Goal: Task Accomplishment & Management: Use online tool/utility

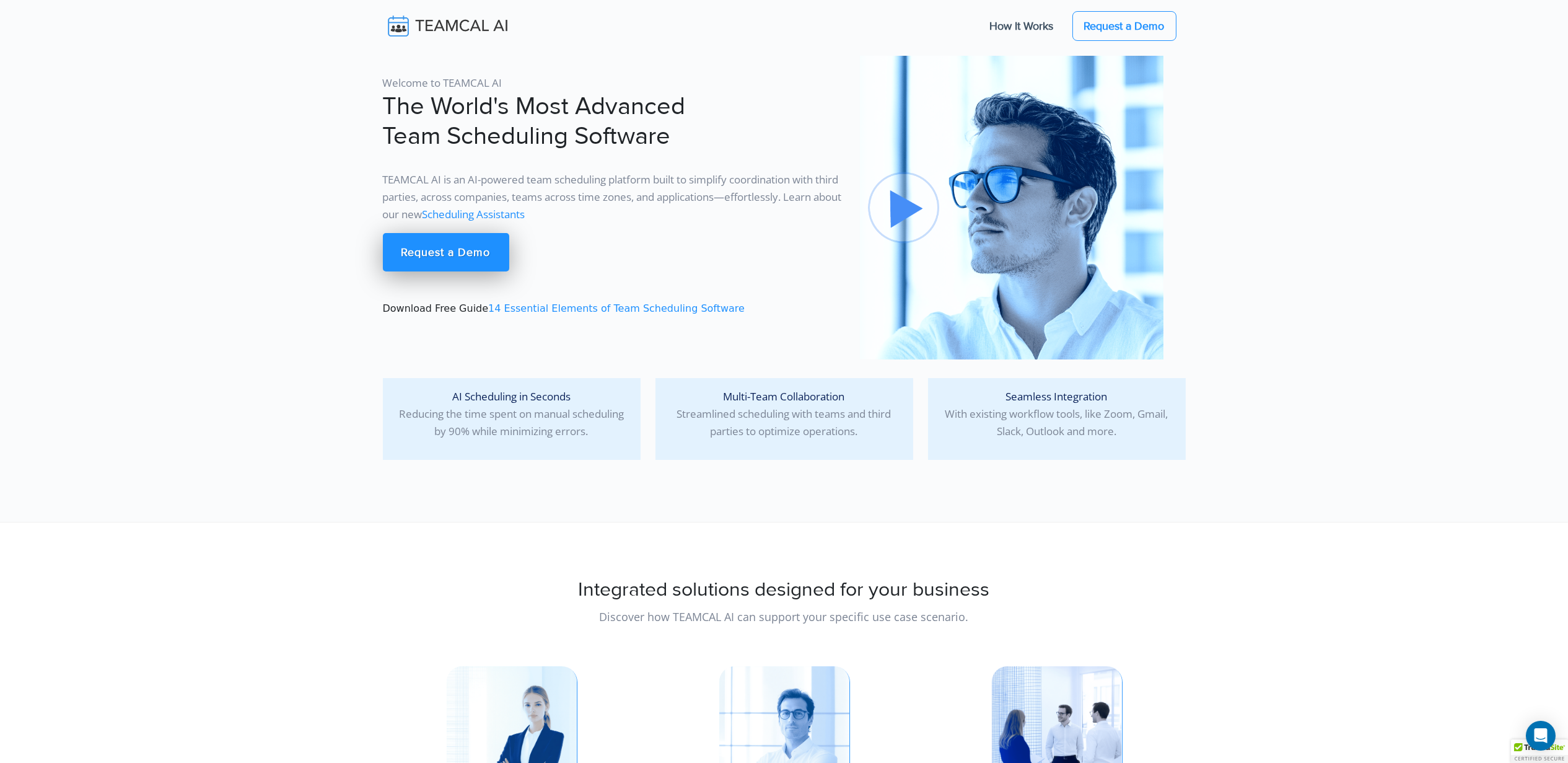
click at [584, 222] on p "TEAMCAL AI is an AI-powered team scheduling platform built to simplify coordina…" at bounding box center [614, 197] width 462 height 52
click at [526, 220] on link "Scheduling Assistants" at bounding box center [474, 214] width 103 height 14
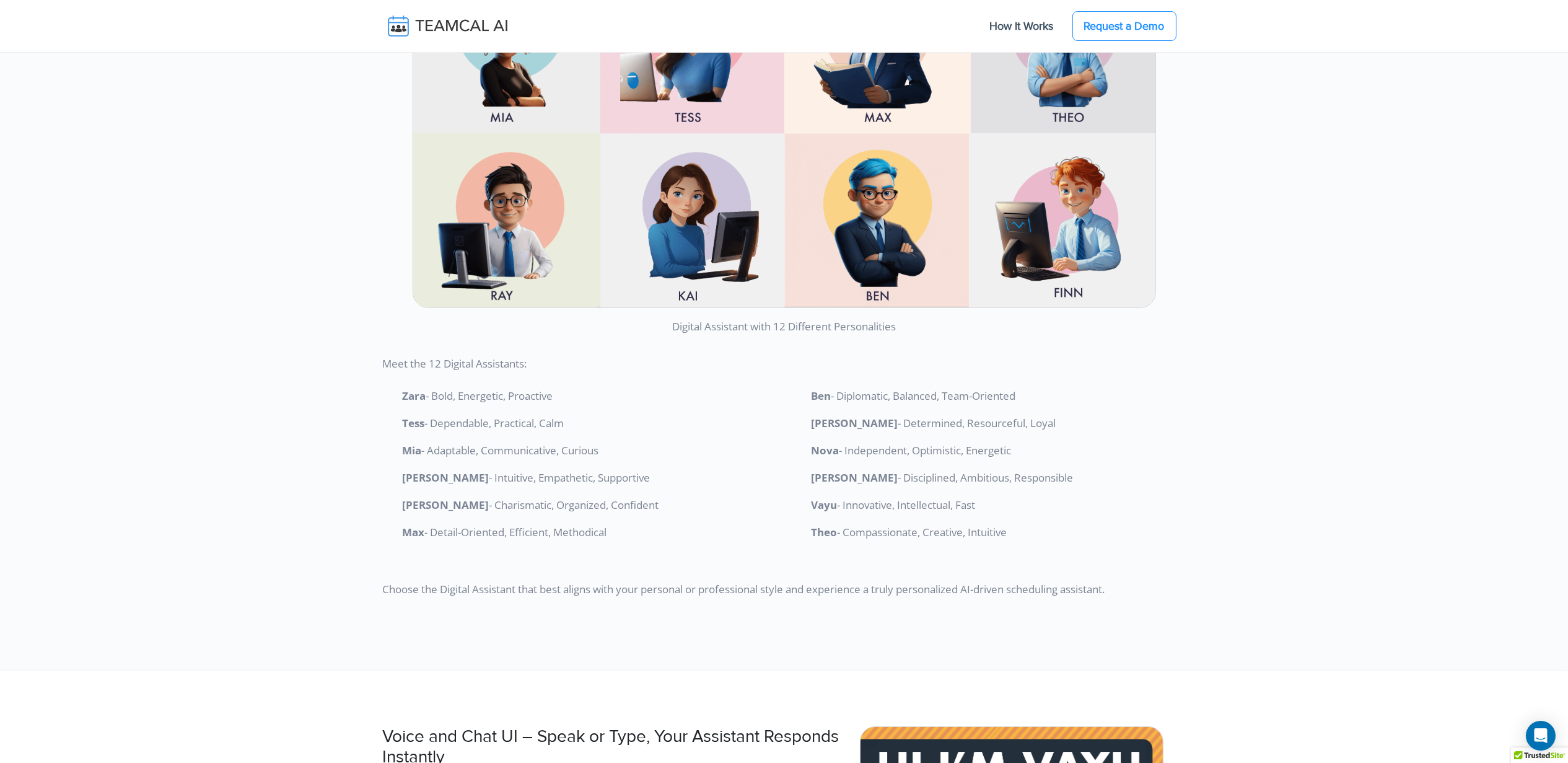
scroll to position [2725, 0]
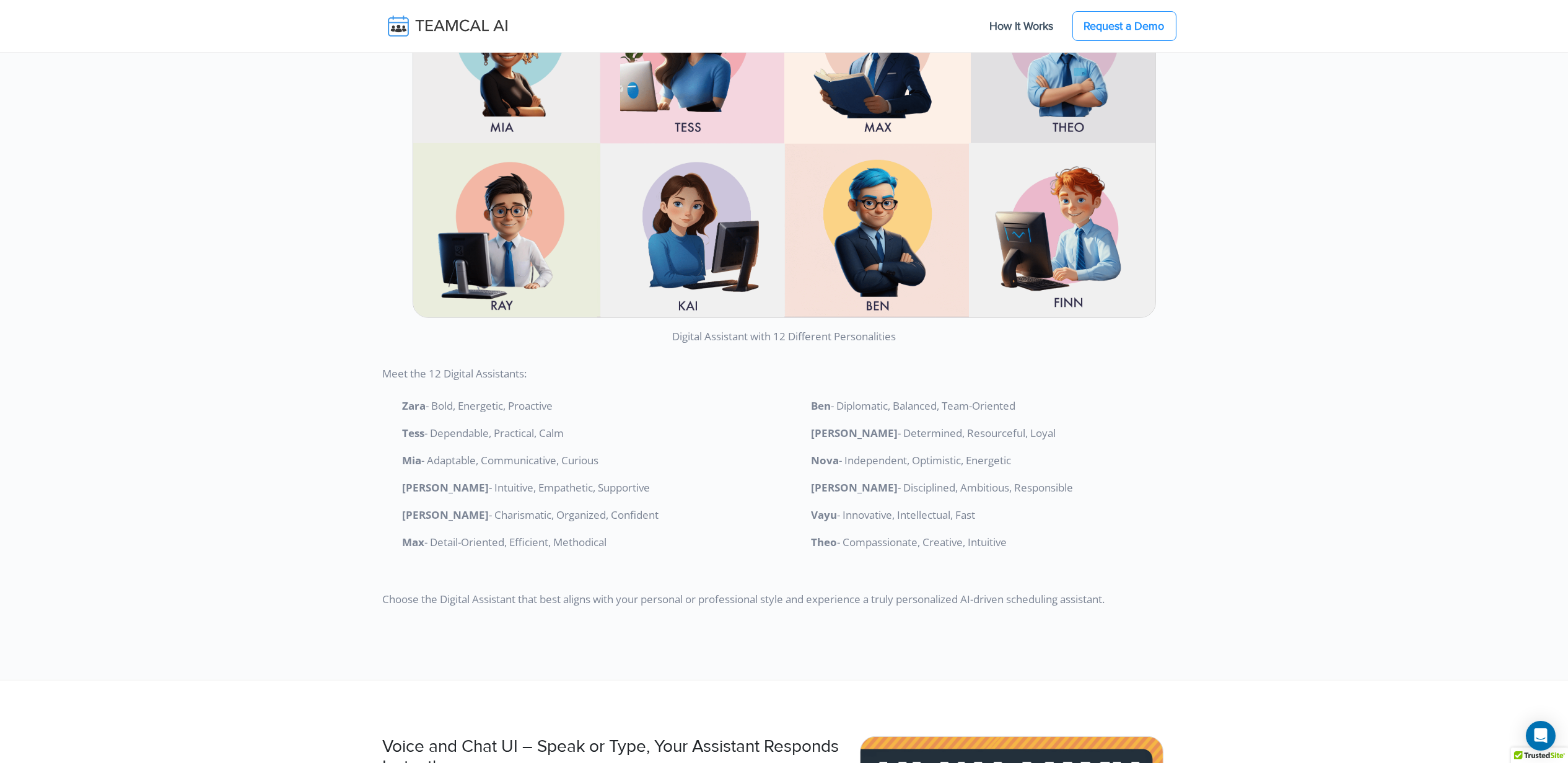
drag, startPoint x: 1051, startPoint y: 541, endPoint x: 379, endPoint y: 398, distance: 687.0
click at [379, 398] on div "Customize Your Digital Assistant Make your scheduling experience truly unique b…" at bounding box center [784, 157] width 818 height 920
copy div "Zara - Bold, Energetic, Proactive Tess - Dependable, Practical, Calm Mia - Adap…"
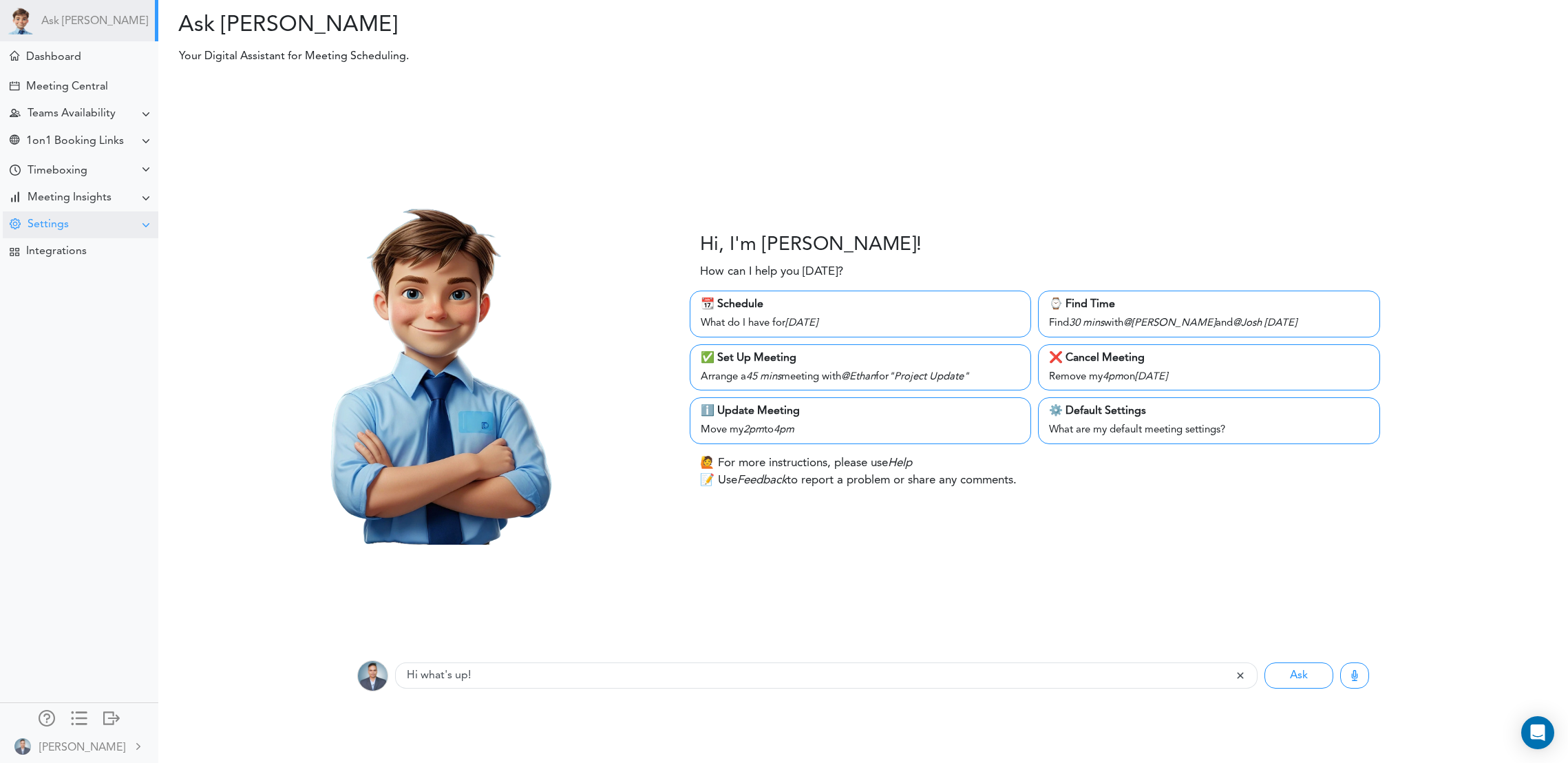
click at [39, 223] on div "Settings" at bounding box center [47, 225] width 41 height 13
click at [104, 428] on div "Admin Settings" at bounding box center [79, 424] width 158 height 25
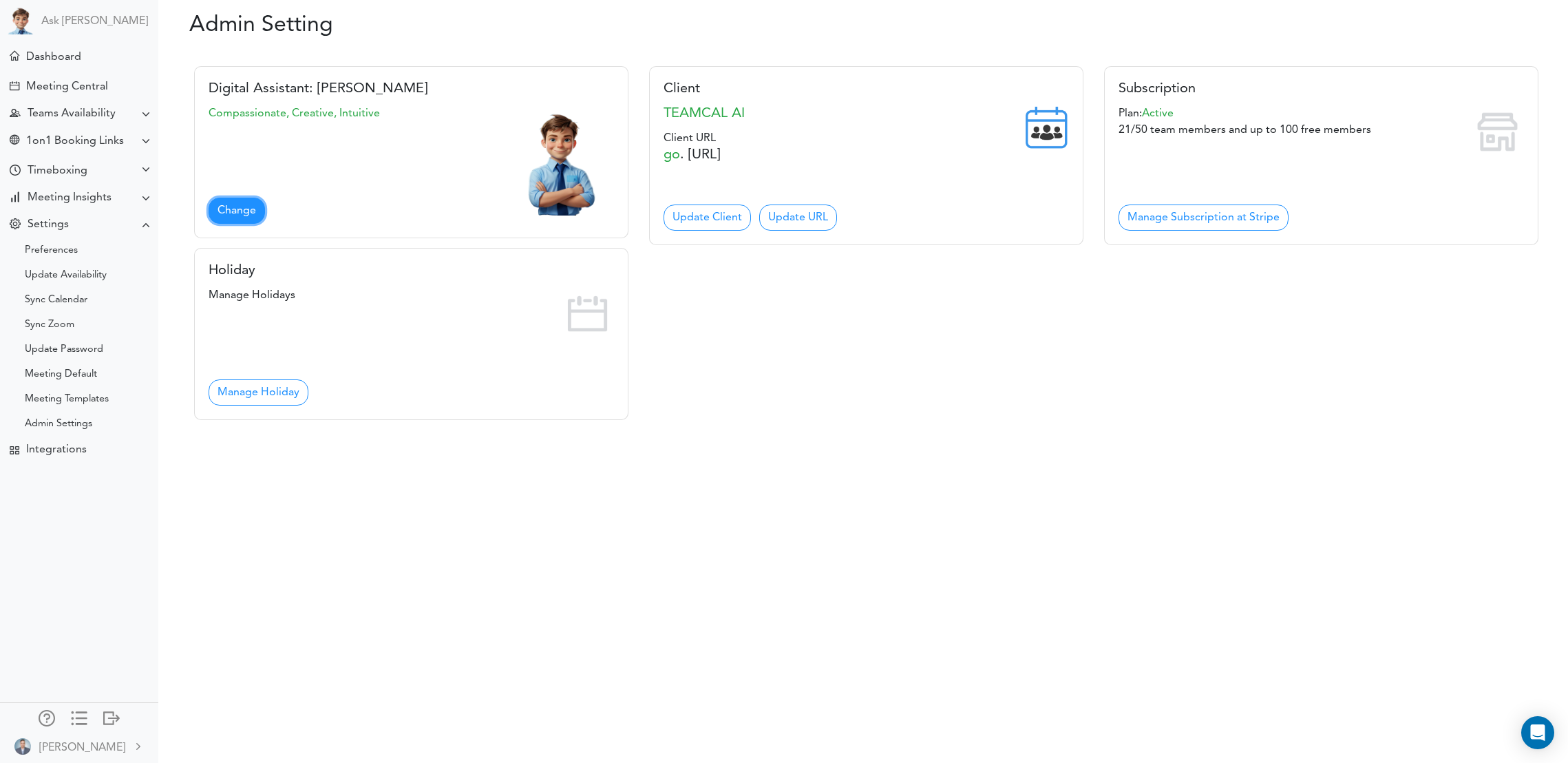
click at [225, 205] on link "Change" at bounding box center [237, 211] width 56 height 26
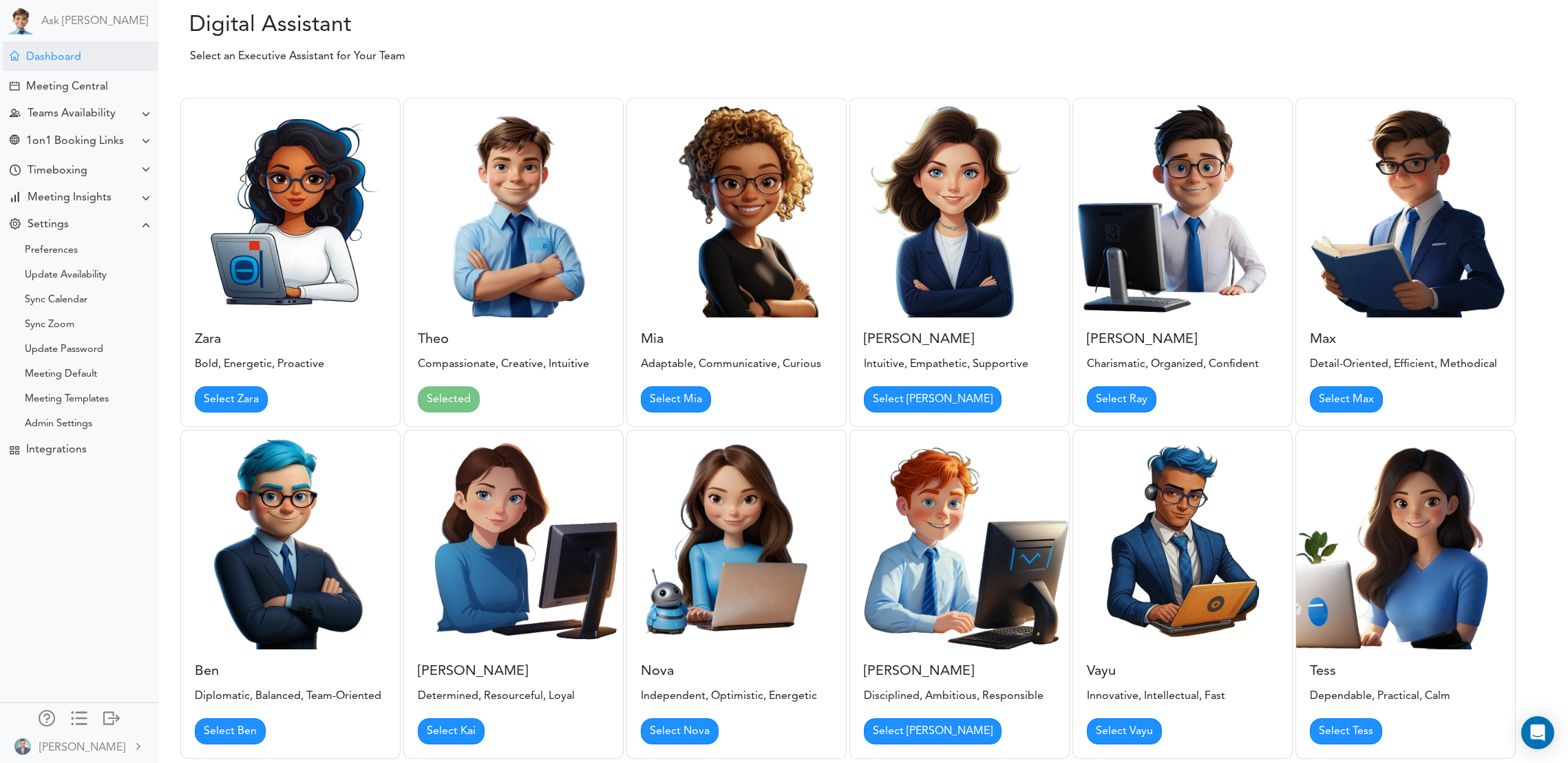
click at [41, 58] on div "Dashboard" at bounding box center [54, 57] width 55 height 13
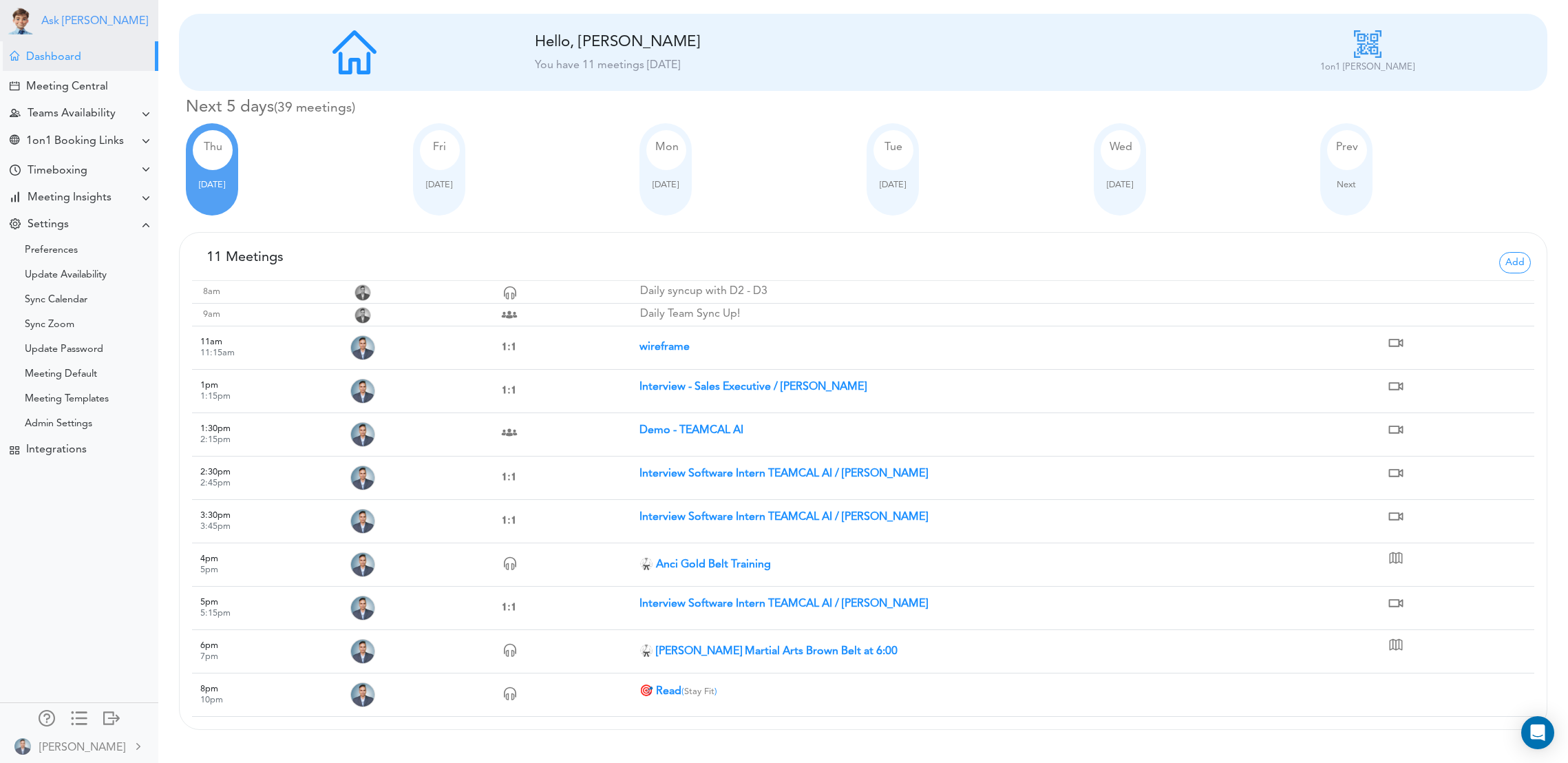
drag, startPoint x: 64, startPoint y: 22, endPoint x: 192, endPoint y: 78, distance: 139.7
click at [64, 22] on link "Ask [PERSON_NAME]" at bounding box center [95, 21] width 107 height 13
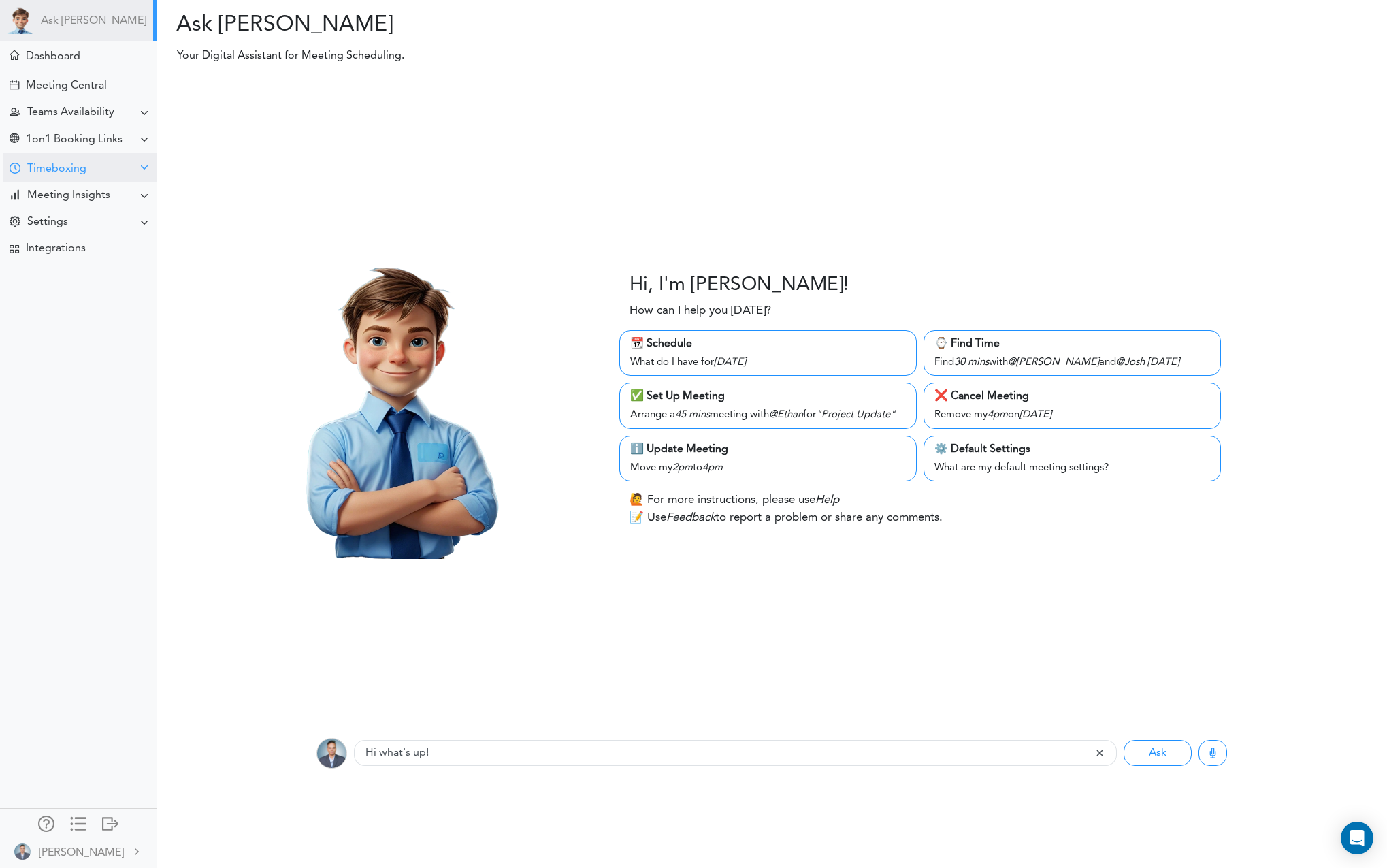
click at [90, 168] on div "Timeboxing" at bounding box center [79, 168] width 154 height 30
click at [41, 187] on div "Goals for [DATE]" at bounding box center [78, 194] width 156 height 24
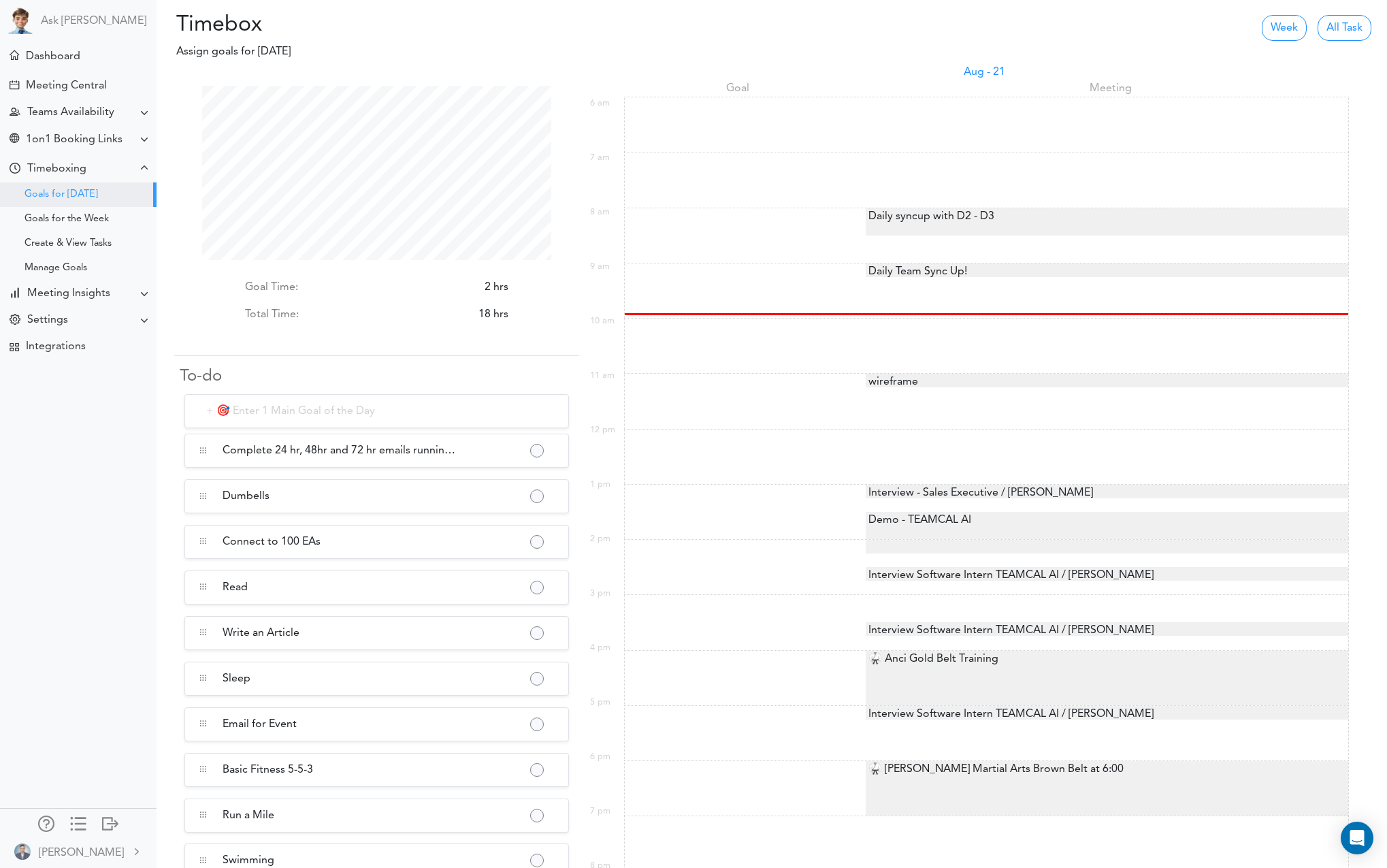
scroll to position [174, 349]
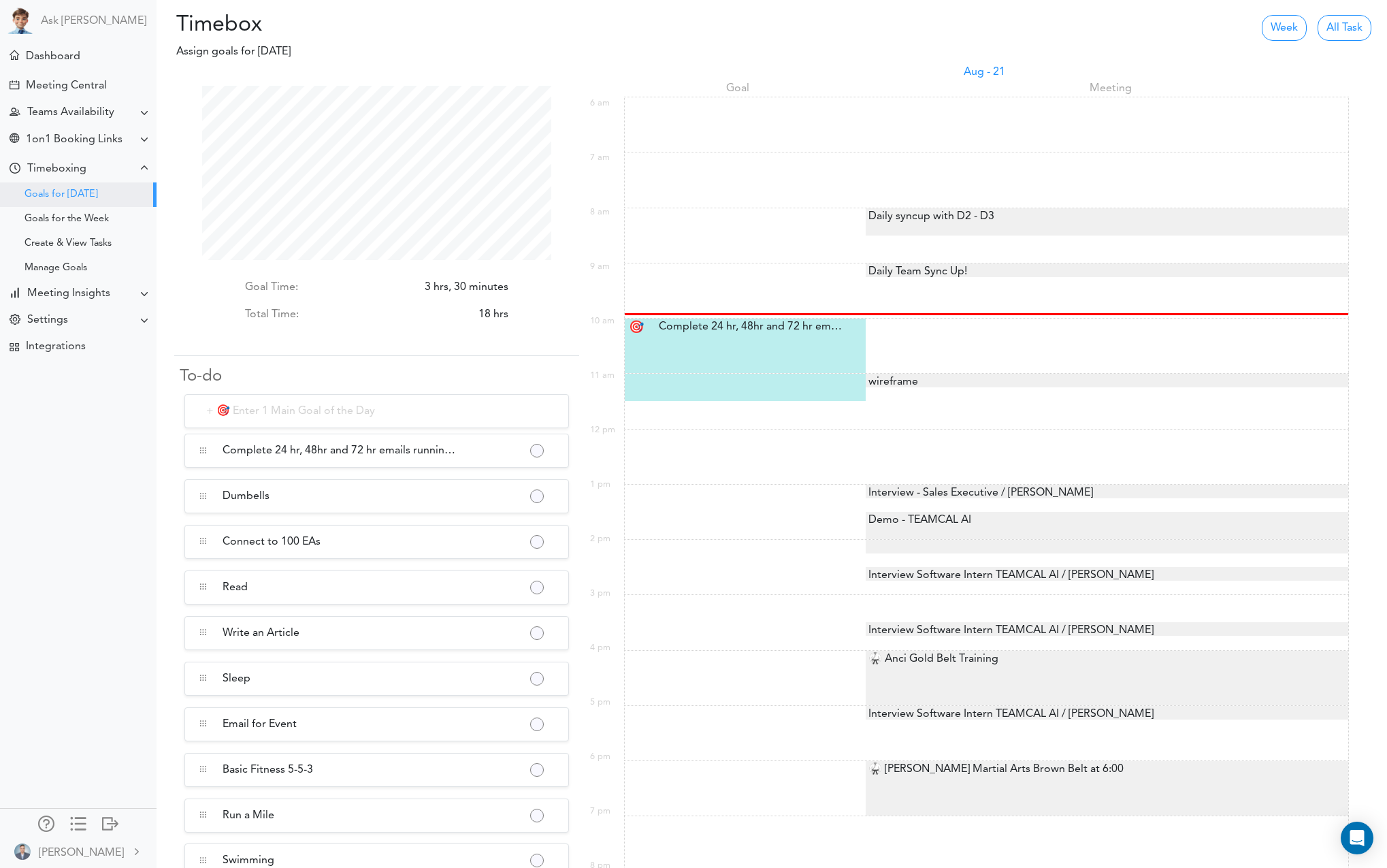
scroll to position [174, 349]
click at [908, 383] on div "wireframe" at bounding box center [891, 381] width 52 height 16
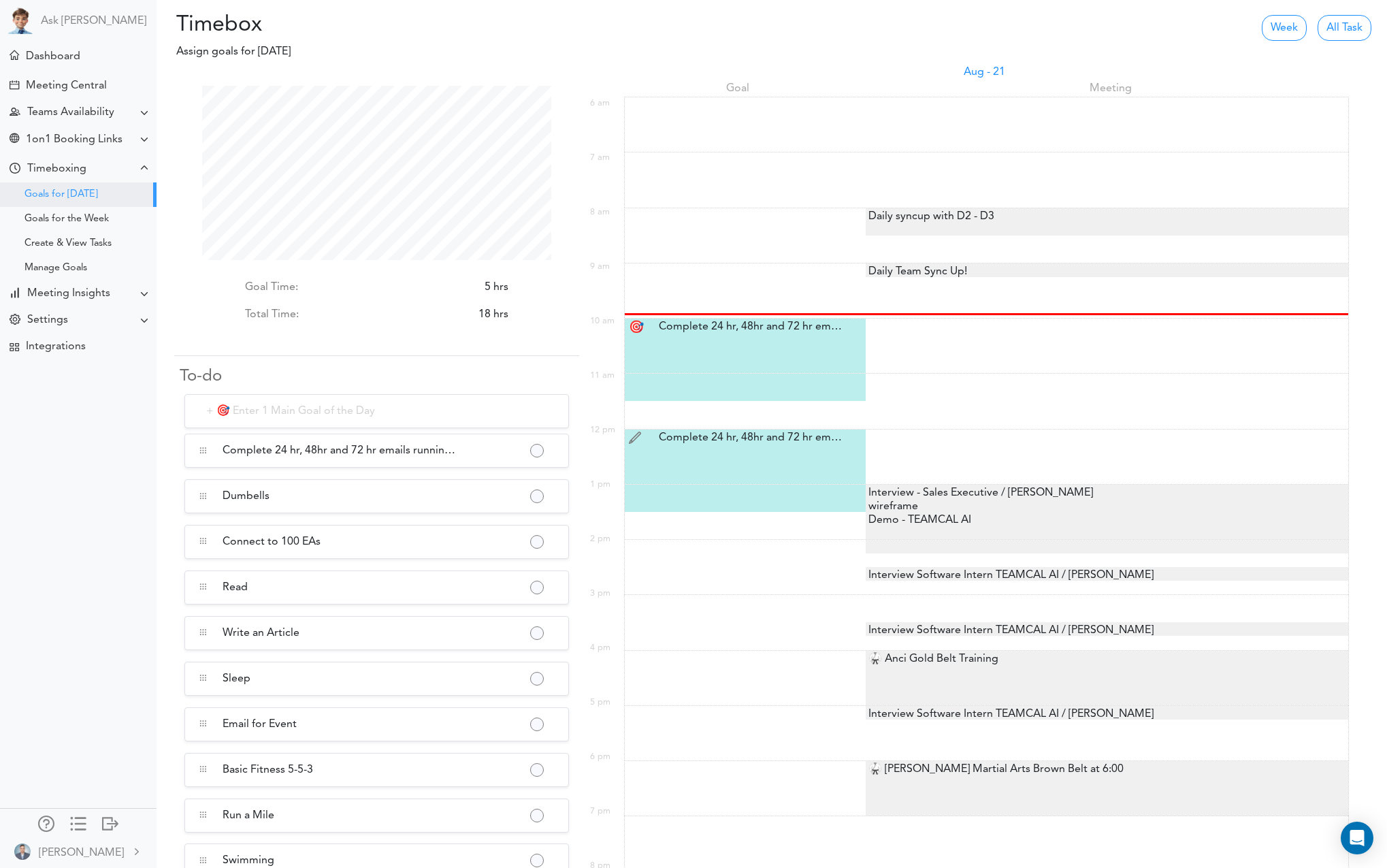
scroll to position [174, 349]
click at [697, 435] on div "Complete 24 hr, 48hr and 72 hr emails running on Dev server Complete 24 hr, 48h…" at bounding box center [746, 437] width 197 height 16
type input "Complete 24 hr, 48hr and 72 hr emails running on Dev server"
select select "12:00 pm"
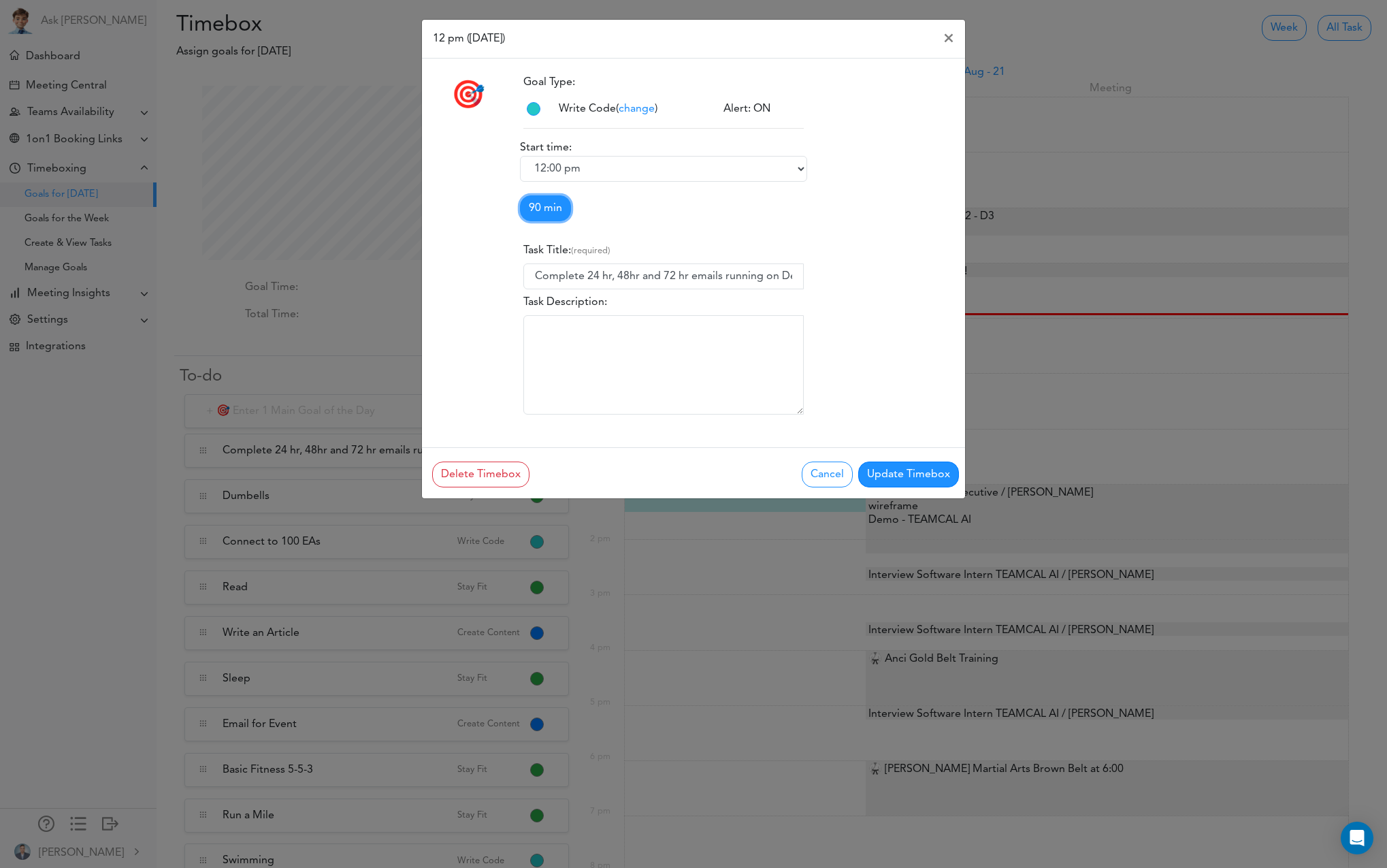
click at [534, 213] on link "90 min" at bounding box center [545, 208] width 51 height 26
click at [569, 266] on link "60 min" at bounding box center [575, 261] width 108 height 22
click at [915, 476] on button "Update Timebox" at bounding box center [909, 475] width 101 height 26
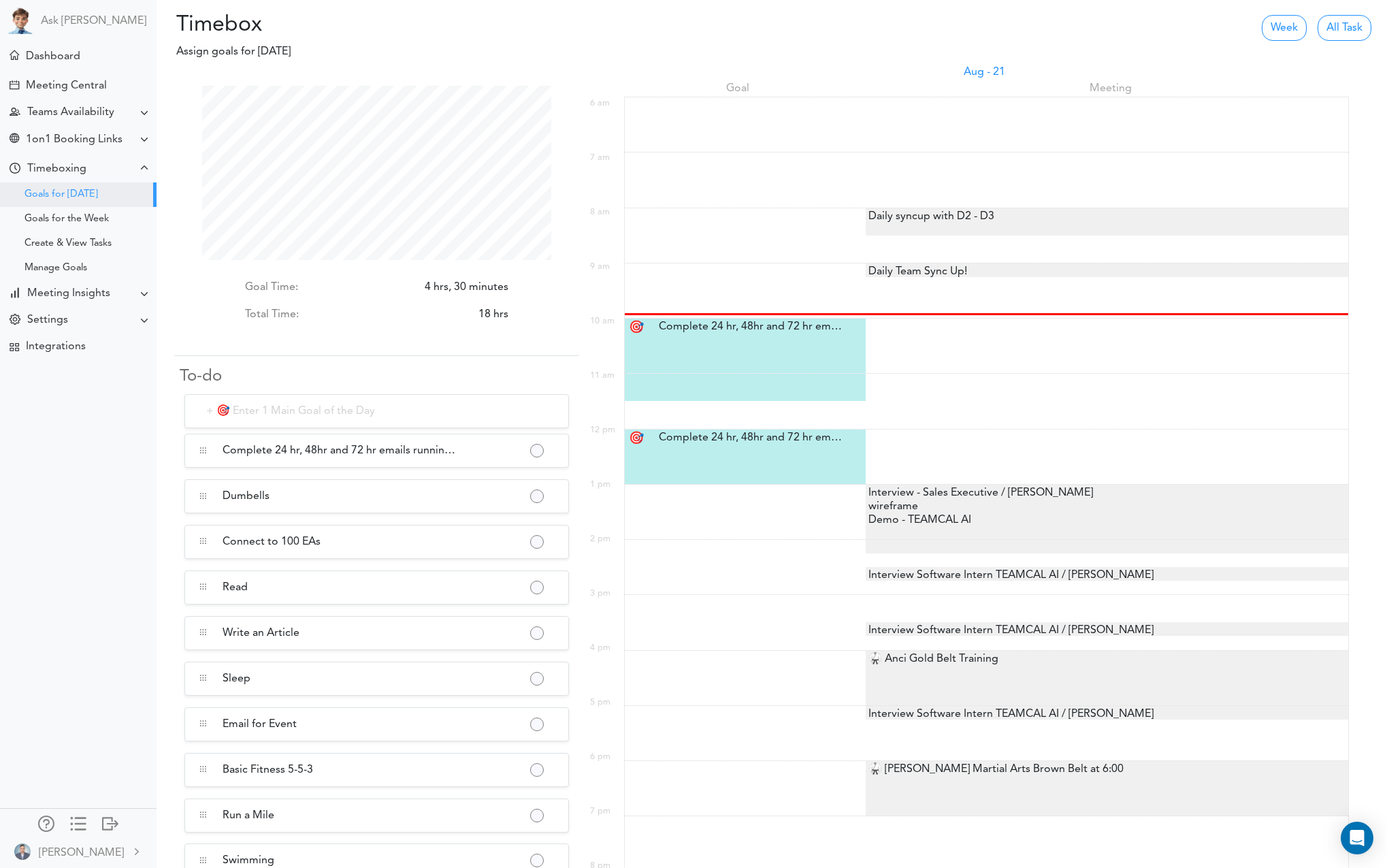
scroll to position [174, 349]
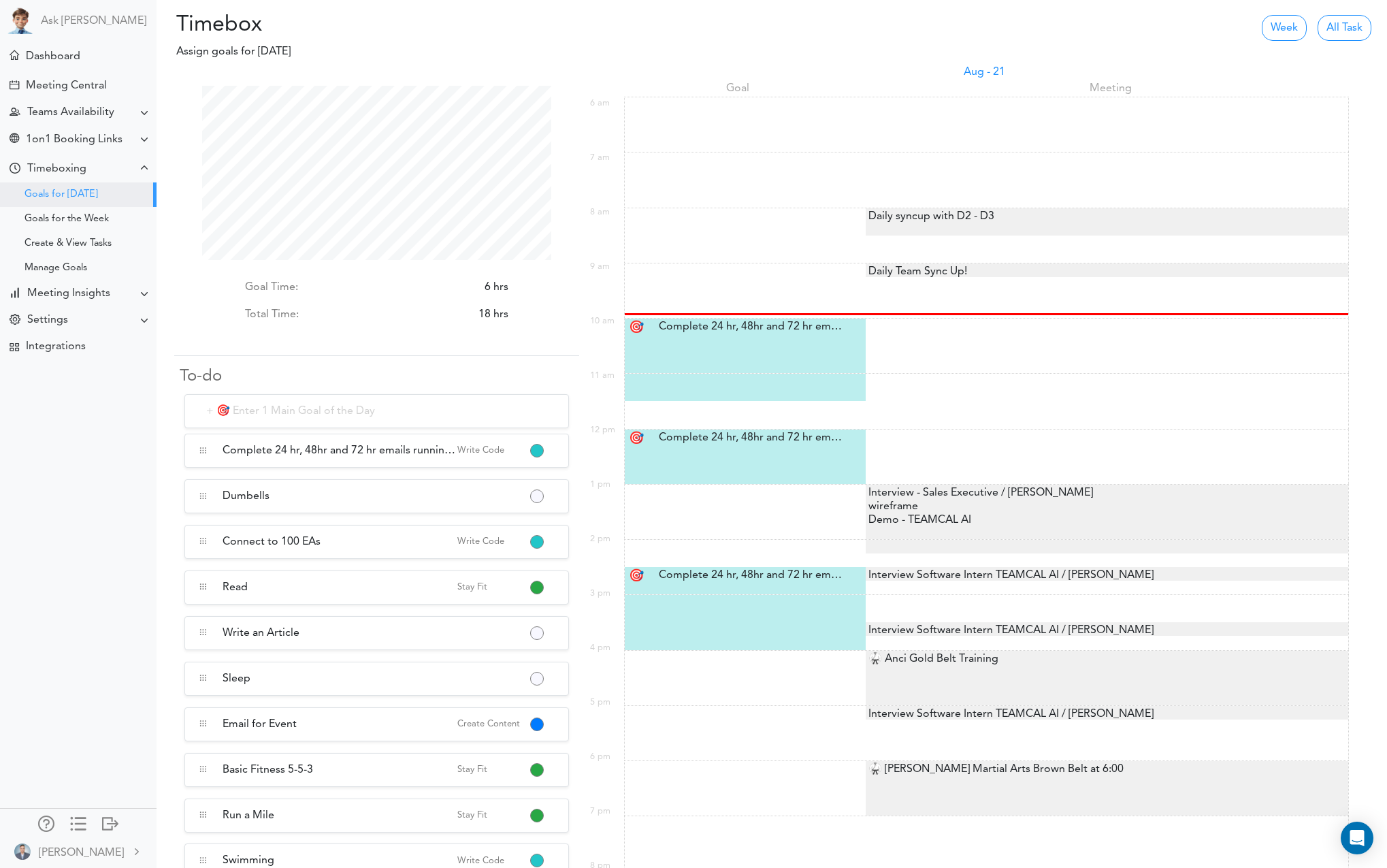
scroll to position [174, 349]
